Goal: Check status: Check status

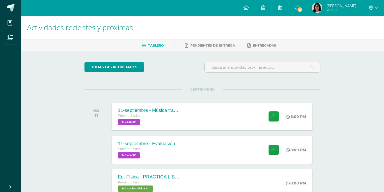
click at [272, 82] on div "todas las Actividades No tienes actividades Échale un vistazo a los demás perío…" at bounding box center [202, 191] width 257 height 279
click at [304, 13] on link "26" at bounding box center [297, 8] width 17 height 16
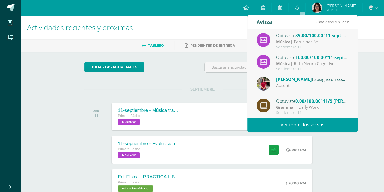
click at [288, 62] on strong "Música" at bounding box center [283, 64] width 14 height 6
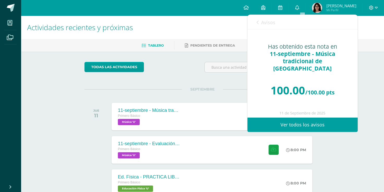
click at [269, 29] on link "Avisos" at bounding box center [266, 22] width 19 height 15
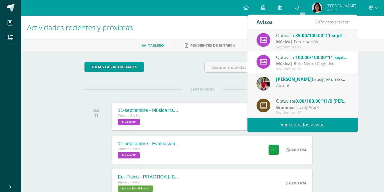
click at [276, 36] on div "Obtuviste 89.00/100.00 "11-septiembre - Evaluación de la participación" en Músi…" at bounding box center [312, 35] width 72 height 7
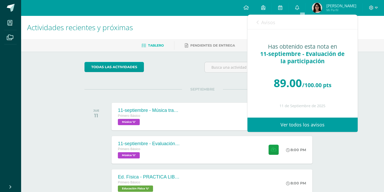
click at [264, 25] on span "Avisos" at bounding box center [268, 22] width 14 height 6
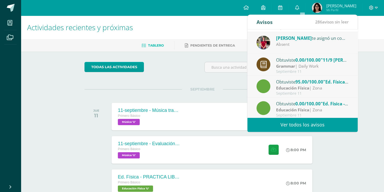
scroll to position [72, 0]
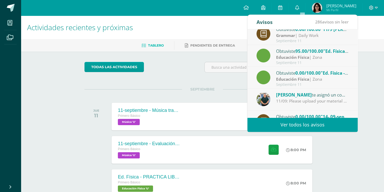
click at [283, 71] on div "Obtuviste 0.00/100.00 "Ed. Física - PRACTICA LIBRE Voleibol - S4C1" en Educació…" at bounding box center [312, 73] width 72 height 7
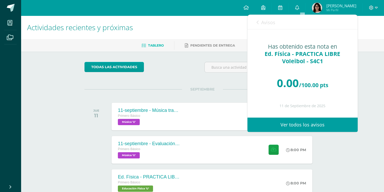
click at [266, 20] on span "Avisos" at bounding box center [268, 22] width 14 height 6
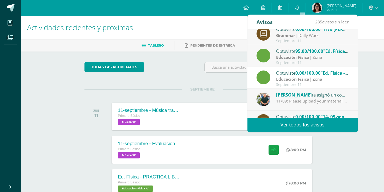
click at [289, 53] on div "Obtuviste 95.00/100.00 "Ed. Física - PRACTICA LIBRE Voleibol - S4C2" en Educaci…" at bounding box center [312, 51] width 72 height 7
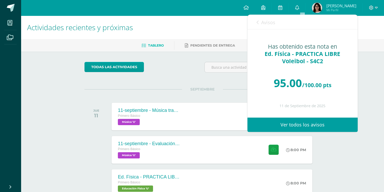
click at [263, 25] on span "Avisos" at bounding box center [268, 22] width 14 height 6
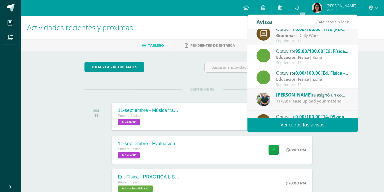
click at [290, 79] on strong "Educación Física" at bounding box center [292, 79] width 33 height 6
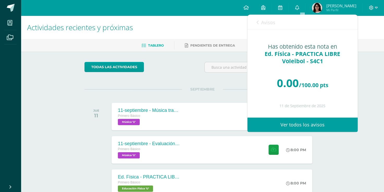
click at [265, 16] on link "Avisos" at bounding box center [266, 22] width 19 height 15
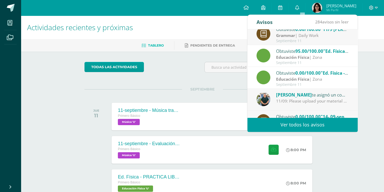
scroll to position [87, 0]
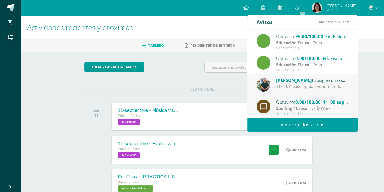
click at [286, 107] on strong "Spelling / Cross" at bounding box center [291, 109] width 31 height 6
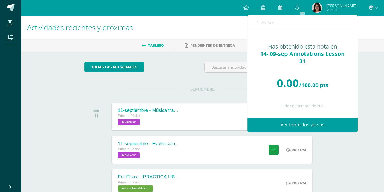
click at [263, 28] on link "Avisos" at bounding box center [266, 22] width 19 height 15
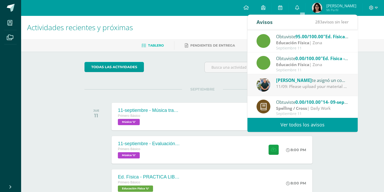
scroll to position [0, 0]
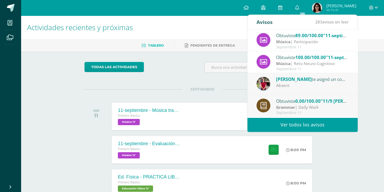
click at [206, 81] on div "todas las Actividades No tienes actividades Échale un vistazo a los demás perío…" at bounding box center [202, 191] width 257 height 279
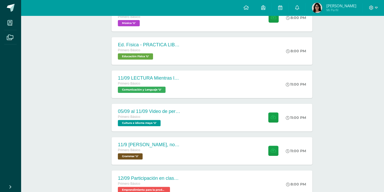
scroll to position [133, 0]
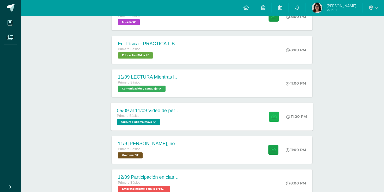
click at [269, 114] on button at bounding box center [274, 117] width 10 height 10
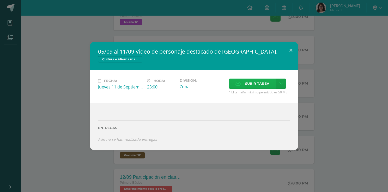
click at [257, 85] on span "Subir tarea" at bounding box center [257, 84] width 24 height 10
click at [0, 0] on input "Subir tarea" at bounding box center [0, 0] width 0 height 0
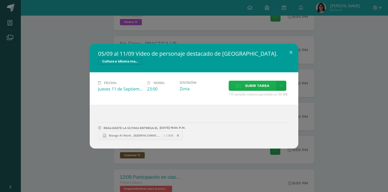
click at [248, 84] on span "Subir tarea" at bounding box center [257, 86] width 24 height 10
click at [0, 0] on input "Subir tarea" at bounding box center [0, 0] width 0 height 0
click at [291, 52] on button at bounding box center [290, 53] width 15 height 18
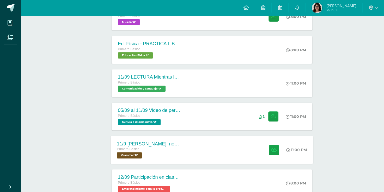
click at [191, 145] on div "11/9 GRammar, notetaking and commands review , escape room note in the notebook…" at bounding box center [212, 150] width 203 height 28
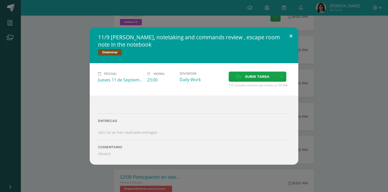
click at [287, 36] on button at bounding box center [290, 36] width 15 height 18
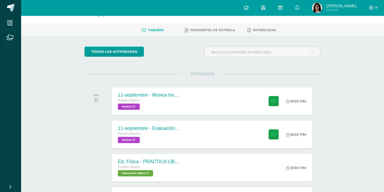
scroll to position [16, 0]
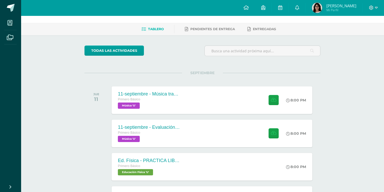
click at [321, 4] on img at bounding box center [317, 8] width 10 height 10
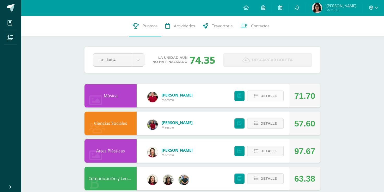
click at [259, 95] on button "Detalle" at bounding box center [265, 96] width 36 height 11
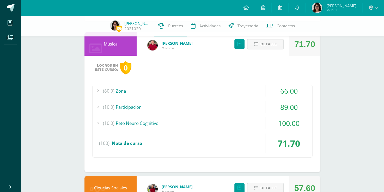
scroll to position [50, 0]
click at [263, 44] on span "Detalle" at bounding box center [268, 45] width 16 height 10
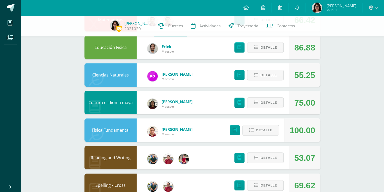
scroll to position [199, 0]
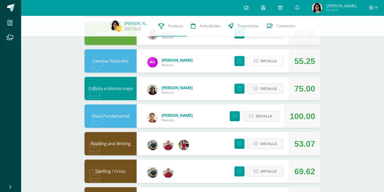
click at [258, 63] on icon at bounding box center [256, 61] width 4 height 4
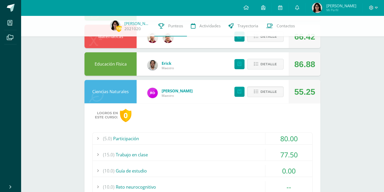
scroll to position [166, 0]
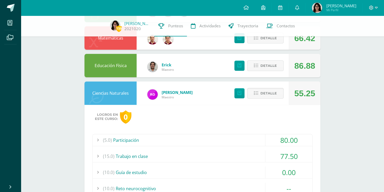
click at [269, 100] on div "Detalle" at bounding box center [258, 93] width 62 height 23
click at [266, 90] on span "Detalle" at bounding box center [268, 94] width 16 height 10
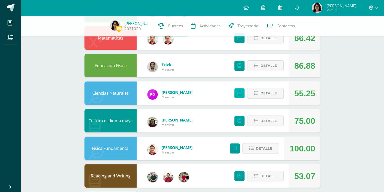
click at [240, 94] on icon at bounding box center [239, 93] width 4 height 4
